Goal: Obtain resource: Download file/media

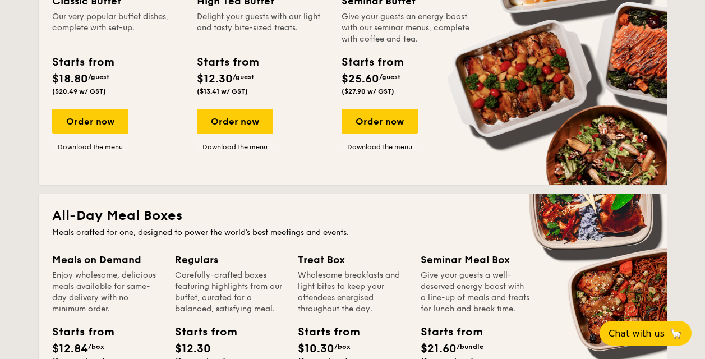
scroll to position [729, 0]
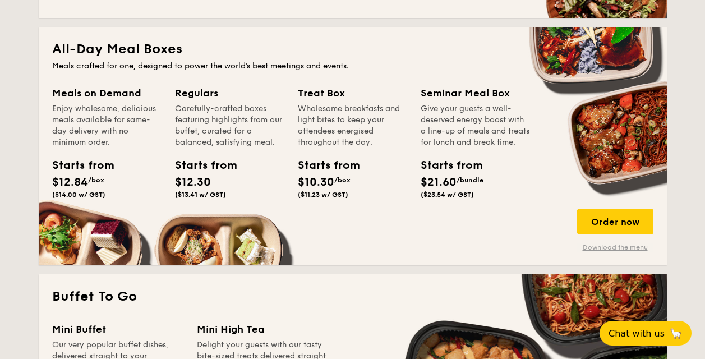
click at [606, 247] on link "Download the menu" at bounding box center [615, 247] width 76 height 9
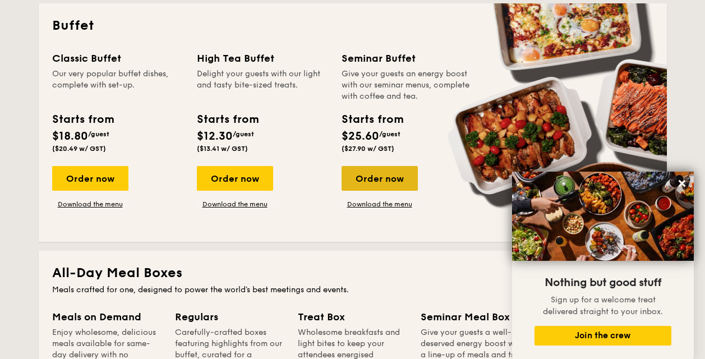
scroll to position [1009, 0]
